Goal: Transaction & Acquisition: Purchase product/service

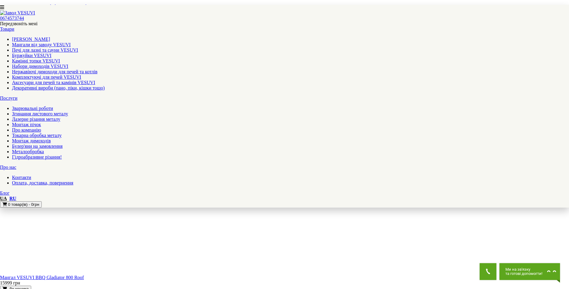
scroll to position [630, 0]
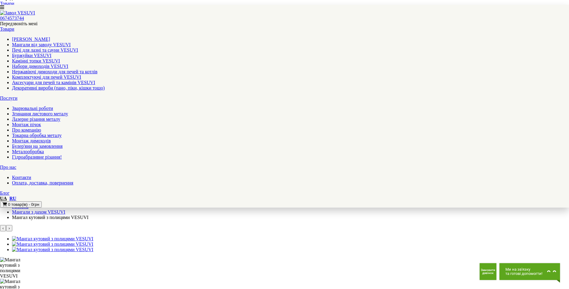
scroll to position [180, 0]
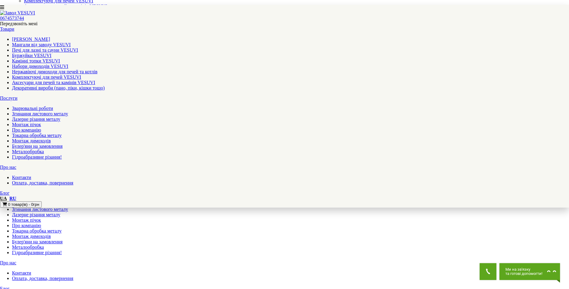
scroll to position [30, 0]
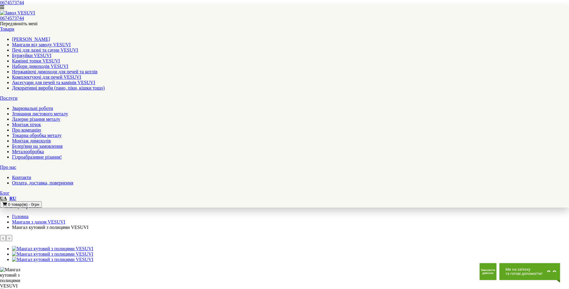
scroll to position [180, 0]
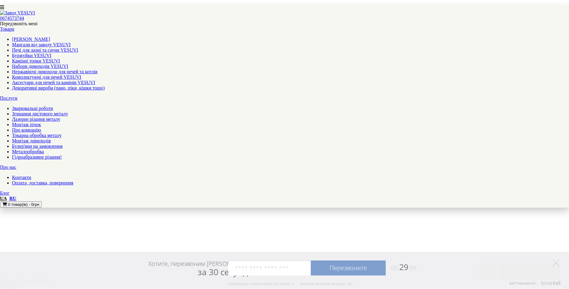
scroll to position [540, 0]
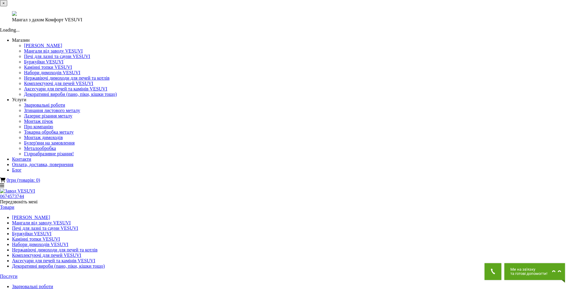
click at [7, 6] on button "×" at bounding box center [3, 3] width 7 height 6
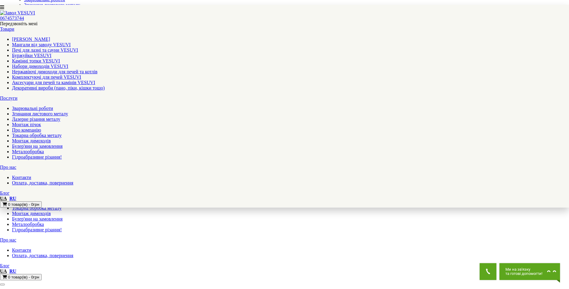
scroll to position [90, 0]
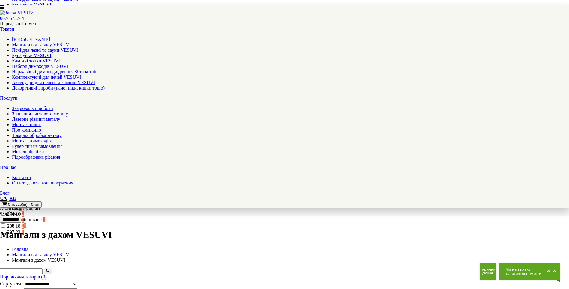
scroll to position [210, 0]
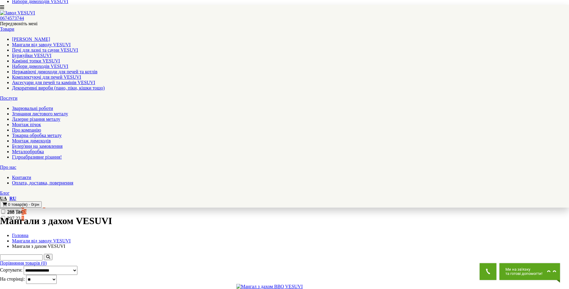
drag, startPoint x: 312, startPoint y: 200, endPoint x: 307, endPoint y: 200, distance: 5.7
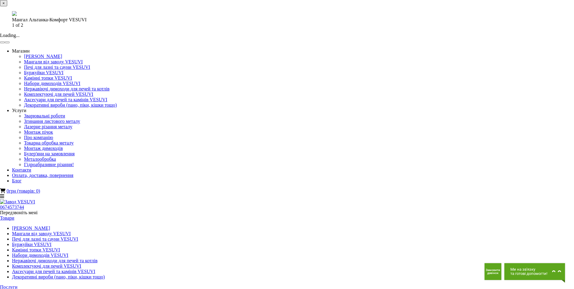
click at [10, 43] on button "button" at bounding box center [7, 42] width 5 height 2
click at [5, 43] on button "button" at bounding box center [2, 42] width 5 height 2
click at [7, 6] on button "×" at bounding box center [3, 3] width 7 height 6
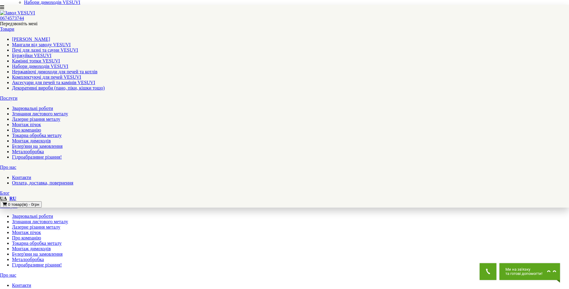
scroll to position [150, 0]
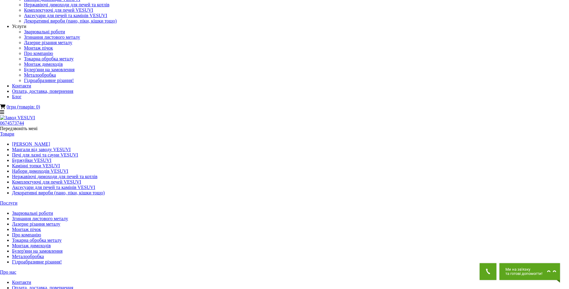
scroll to position [30, 0]
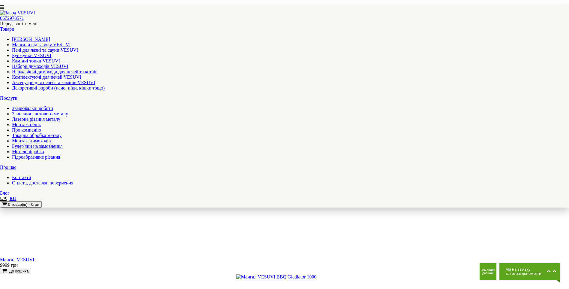
scroll to position [600, 0]
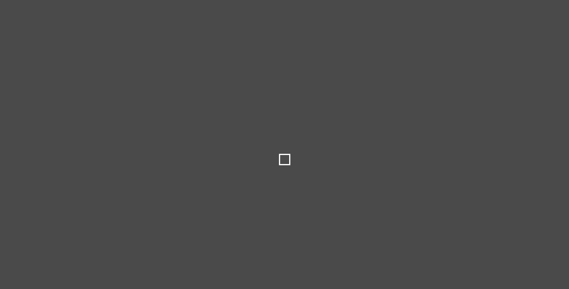
type input "****"
type input "*****"
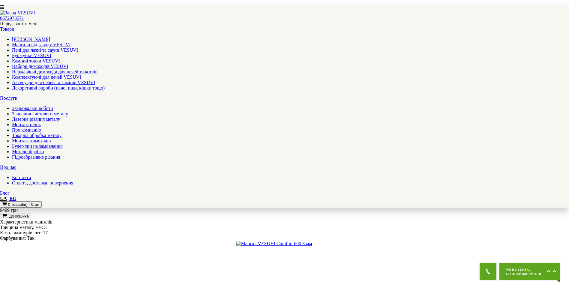
scroll to position [538, 0]
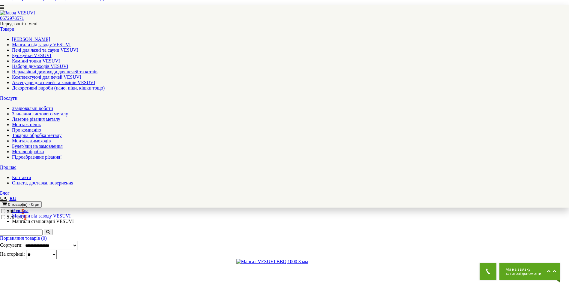
scroll to position [289, 0]
